Goal: Task Accomplishment & Management: Use online tool/utility

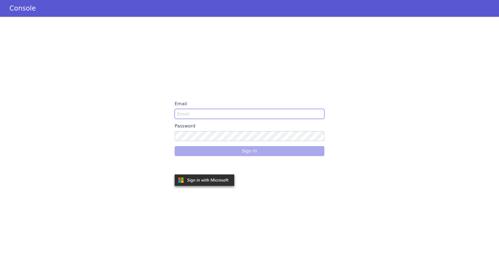
type input "[EMAIL_ADDRESS]"
click at [199, 150] on div "Sign In" at bounding box center [250, 151] width 150 height 16
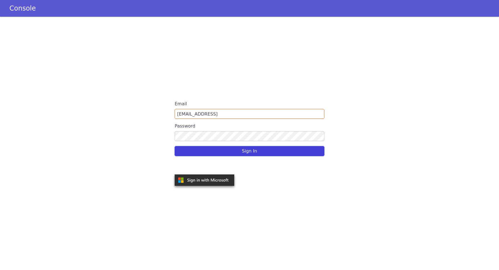
click at [247, 149] on button "Sign In" at bounding box center [250, 151] width 150 height 10
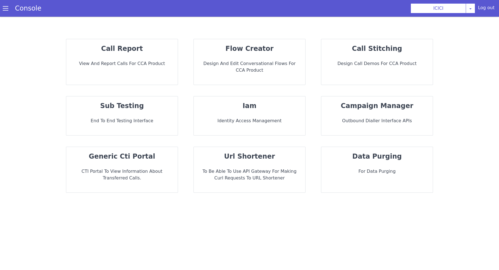
click at [265, 54] on div "flow creator Design and Edit Conversational flows for CCA Product" at bounding box center [250, 62] width 112 height 46
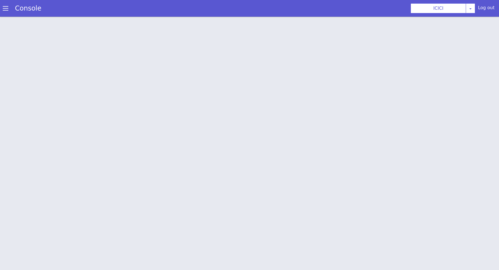
scroll to position [1, 0]
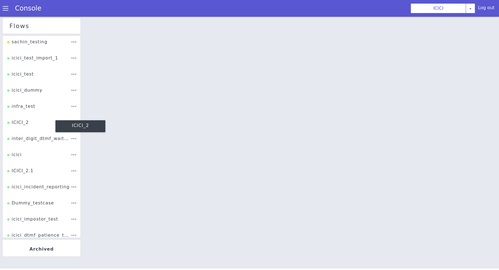
click at [17, 172] on div "ICICI_2" at bounding box center [19, 179] width 23 height 15
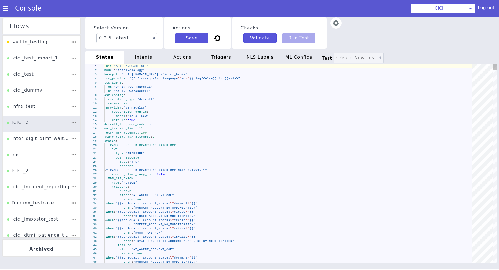
click at [243, 117] on div "model : "icici_new"" at bounding box center [285, 109] width 367 height 71
type textarea "- provider: "vernacular" recognition_config: model: "icici_new" default: true d…"
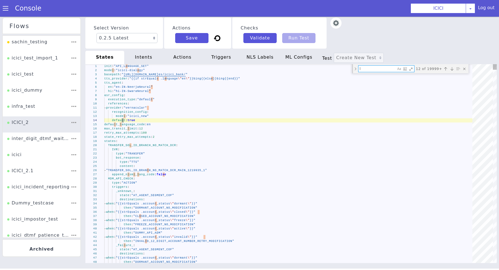
type textarea "li"
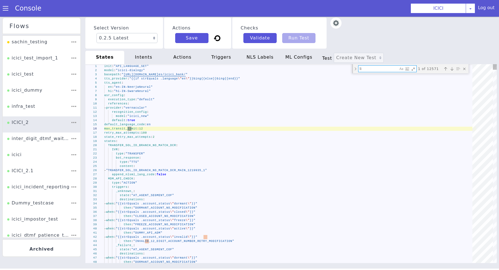
type textarea "emi_cancel_list_of_cancelled_serialnumber: "" append_nlsml_lang_code: false SEN…"
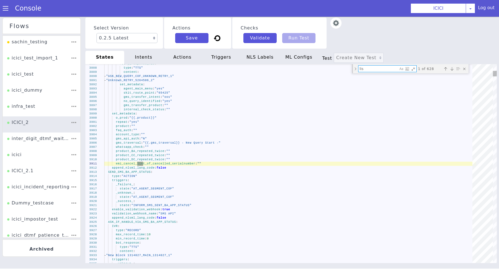
type textarea "list"
type textarea "_success_: state: "AT_AGENT_SEGMENT_COF" destinations: - when: "{{and (strEqual…"
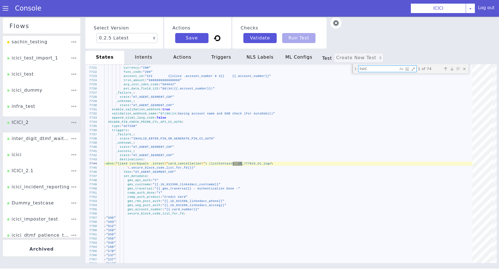
type textarea "listC"
